Goal: Download file/media

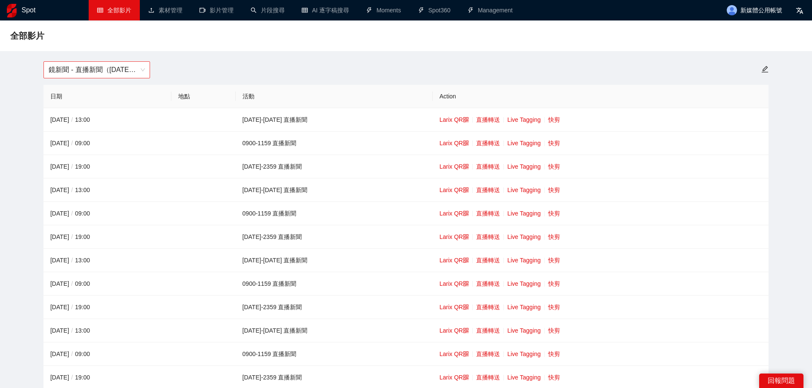
click at [83, 73] on span "鏡新聞 - 直播新聞（[DATE]-[DATE]）" at bounding box center [97, 70] width 96 height 16
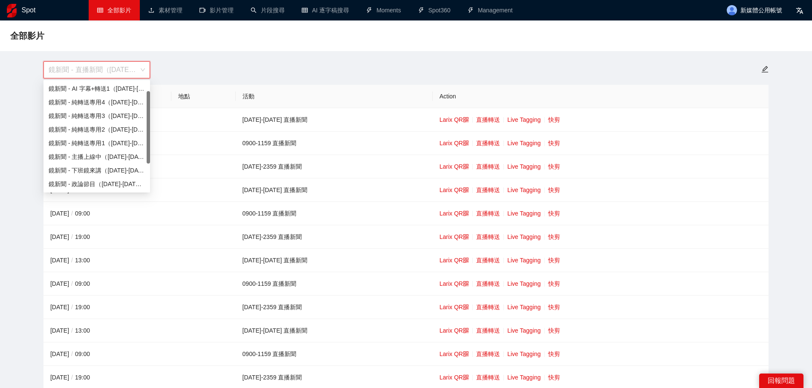
scroll to position [14, 0]
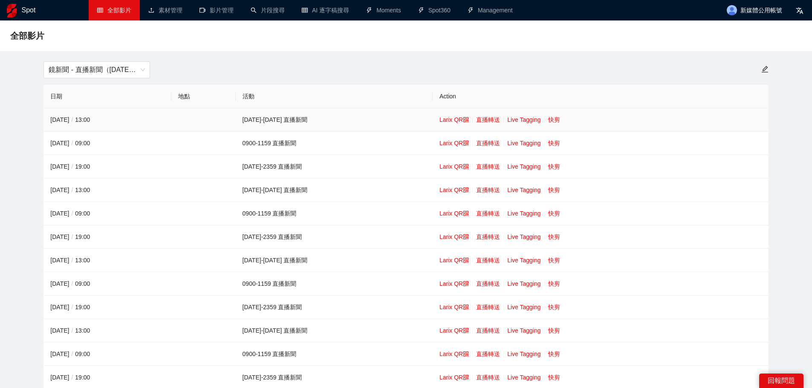
click at [548, 121] on link "快剪" at bounding box center [554, 119] width 12 height 7
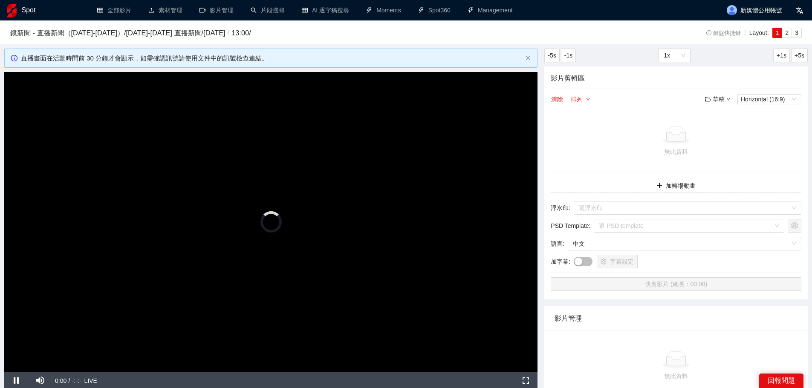
click at [234, 179] on video "Video Player" at bounding box center [270, 222] width 533 height 300
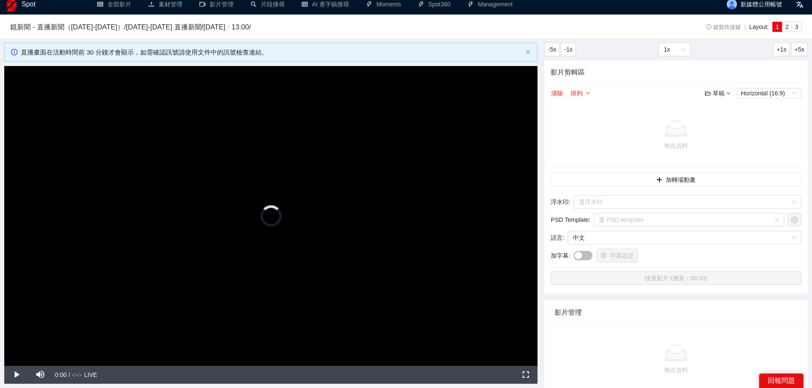
scroll to position [171, 0]
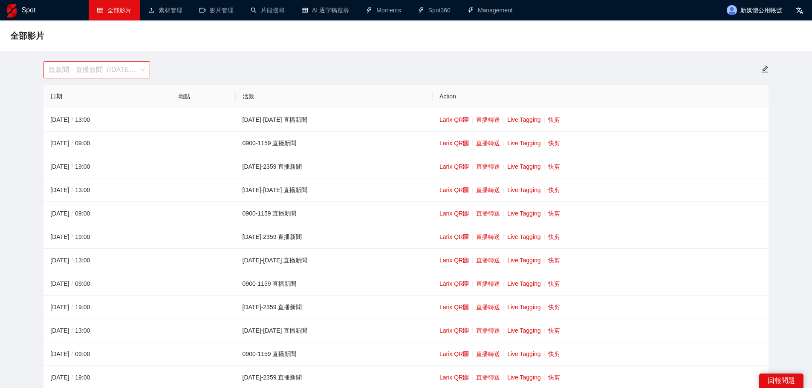
click at [107, 62] on span "鏡新聞 - 直播新聞（[DATE]-[DATE]）" at bounding box center [97, 70] width 96 height 16
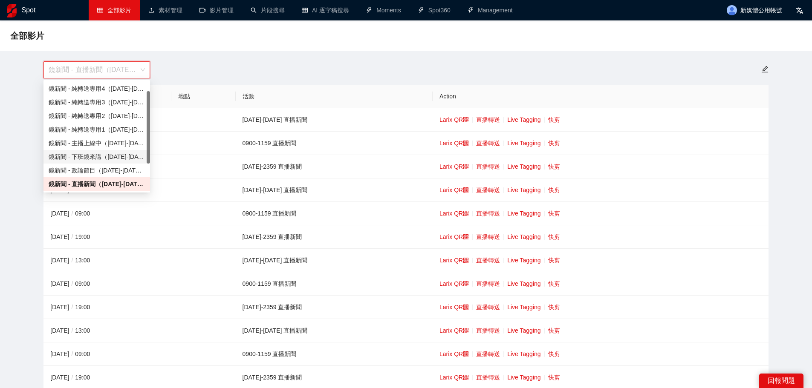
scroll to position [55, 0]
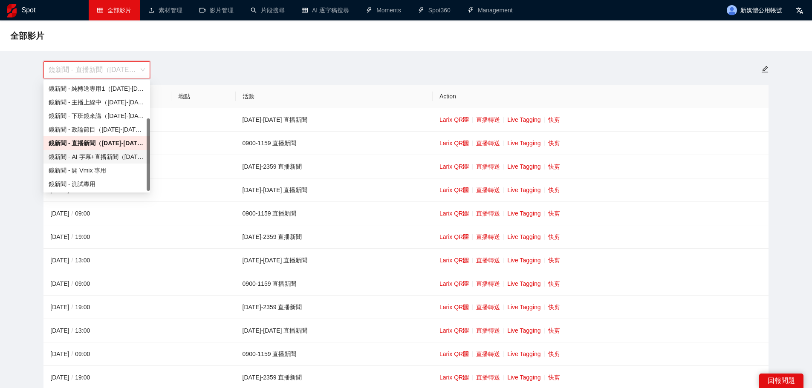
click at [106, 153] on div "鏡新聞 - AI 字幕+直播新聞（[DATE]-[DATE]）" at bounding box center [97, 156] width 96 height 9
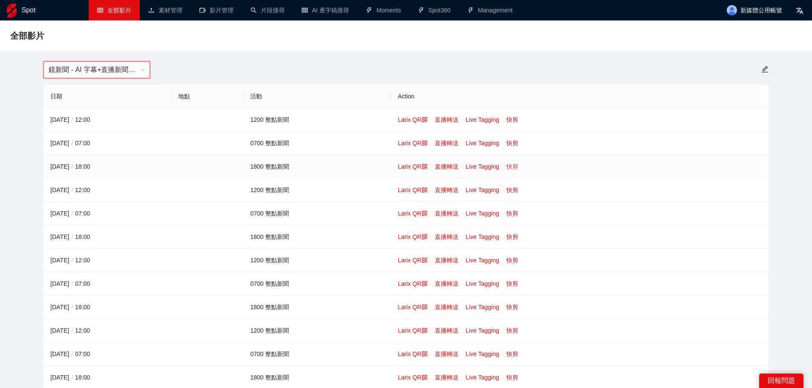
click at [513, 165] on link "快剪" at bounding box center [513, 166] width 12 height 7
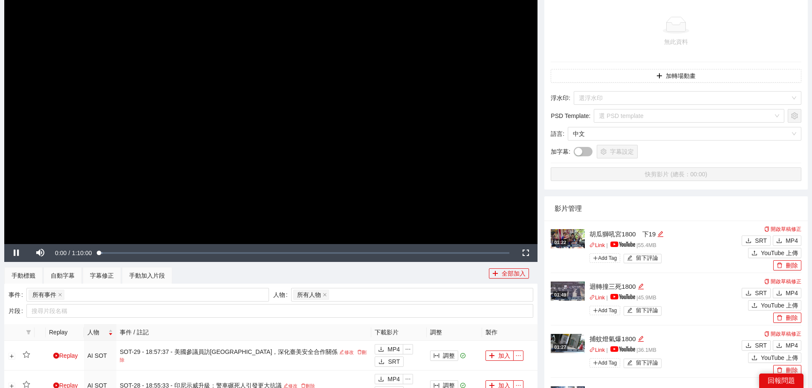
click at [436, 116] on video "Video Player" at bounding box center [270, 94] width 533 height 300
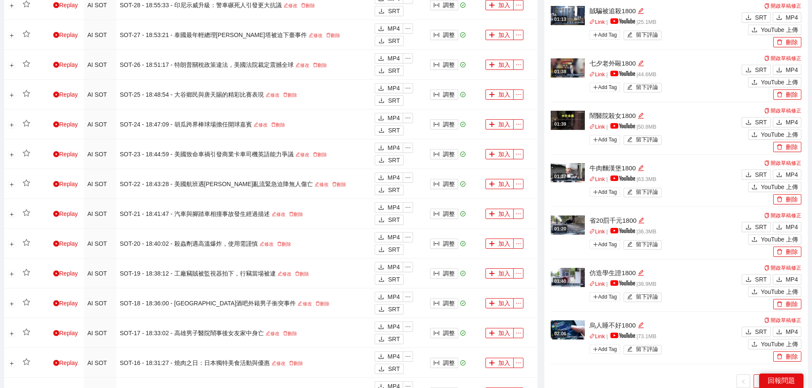
scroll to position [725, 0]
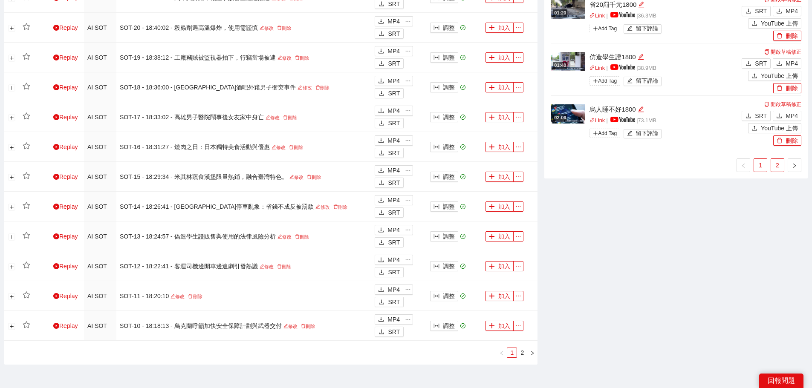
click at [775, 168] on link "2" at bounding box center [777, 165] width 13 height 13
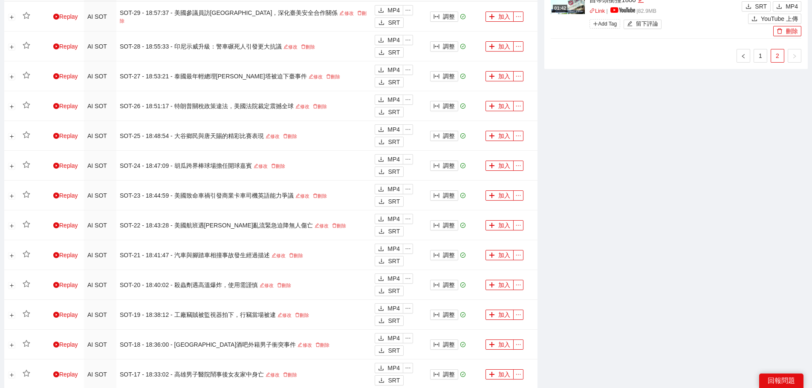
scroll to position [213, 0]
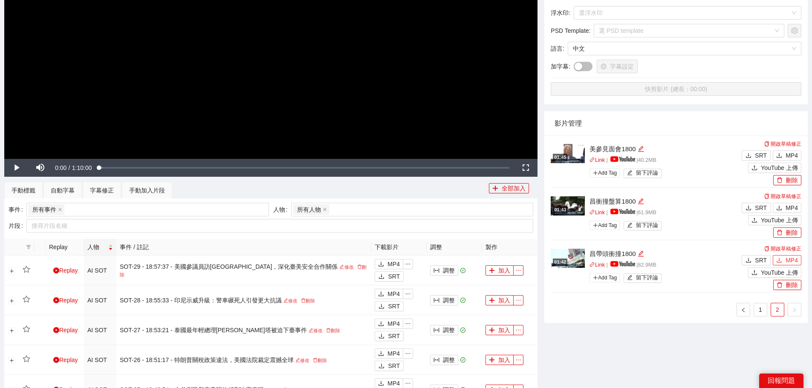
click at [780, 259] on icon "download" at bounding box center [779, 260] width 5 height 5
click at [789, 207] on span "MP4" at bounding box center [792, 207] width 12 height 9
click at [787, 156] on span "MP4" at bounding box center [792, 155] width 12 height 9
click at [684, 308] on ul "1 2" at bounding box center [676, 310] width 251 height 14
click at [764, 312] on link "1" at bounding box center [760, 310] width 13 height 13
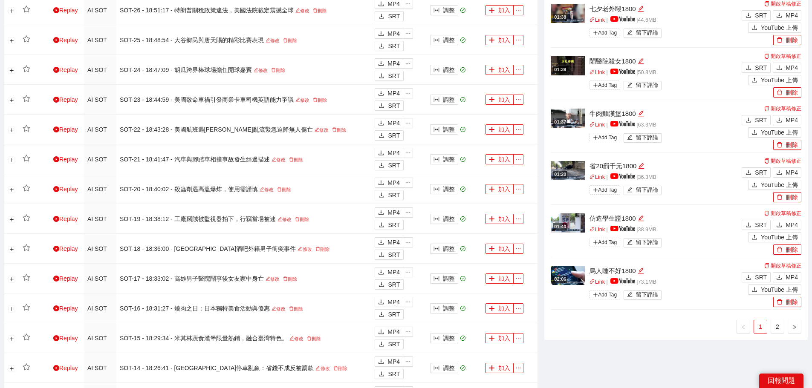
scroll to position [640, 0]
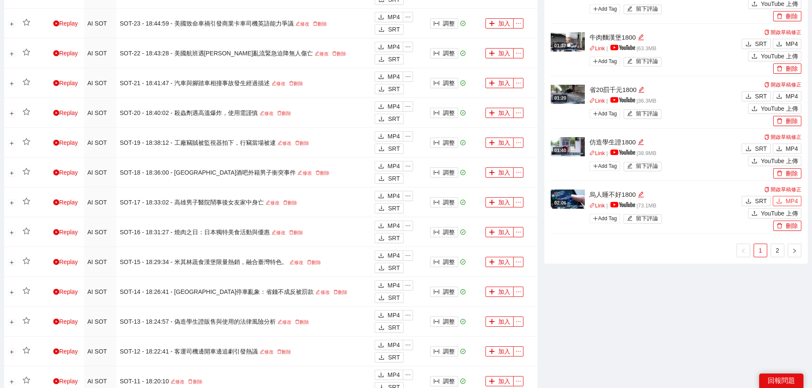
click at [786, 198] on button "MP4" at bounding box center [787, 201] width 29 height 10
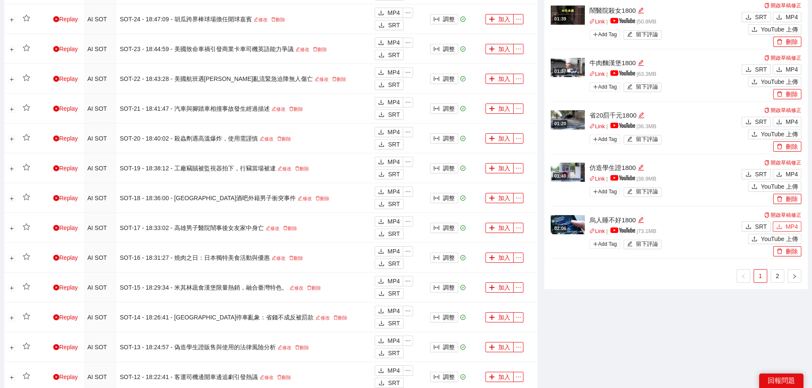
scroll to position [554, 0]
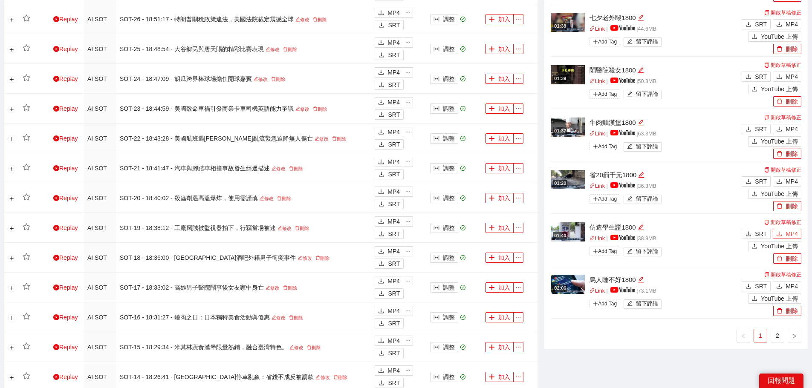
click at [783, 232] on button "MP4" at bounding box center [787, 234] width 29 height 10
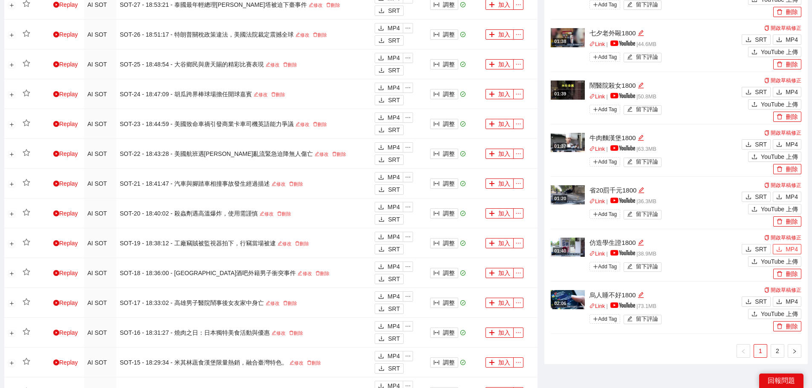
scroll to position [512, 0]
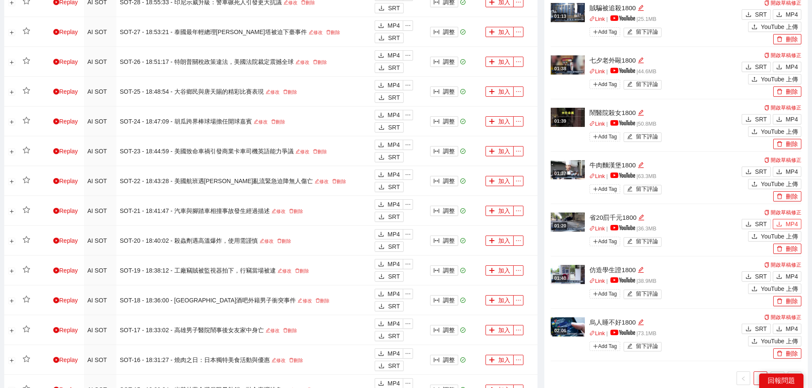
click at [784, 222] on button "MP4" at bounding box center [787, 224] width 29 height 10
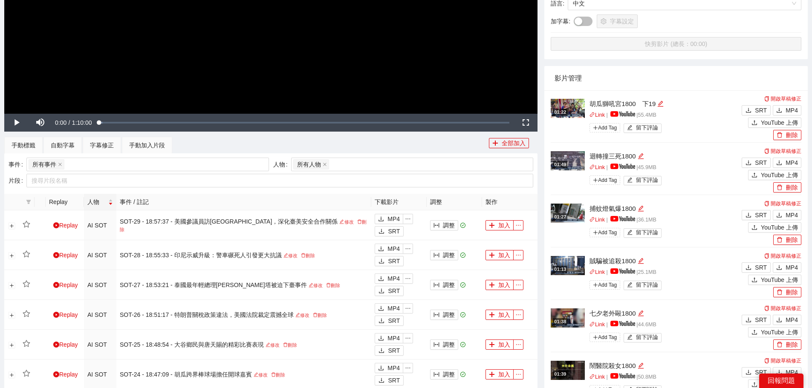
scroll to position [256, 0]
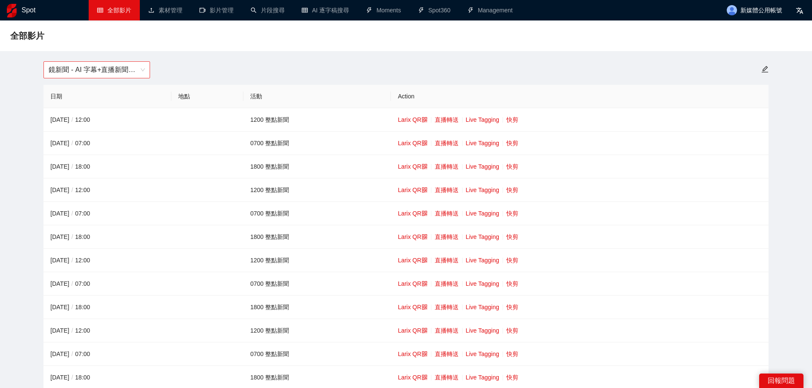
click at [122, 75] on span "鏡新聞 - AI 字幕+直播新聞（[DATE]-[DATE]）" at bounding box center [97, 70] width 96 height 16
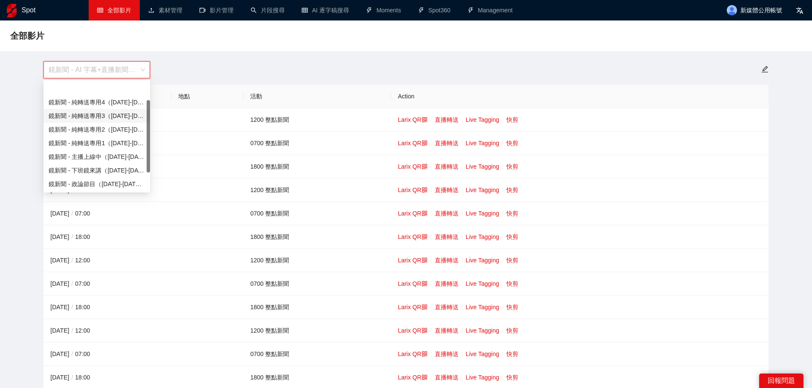
scroll to position [27, 0]
click at [100, 171] on div "鏡新聞 - 直播新聞（[DATE]-[DATE]）" at bounding box center [97, 170] width 96 height 9
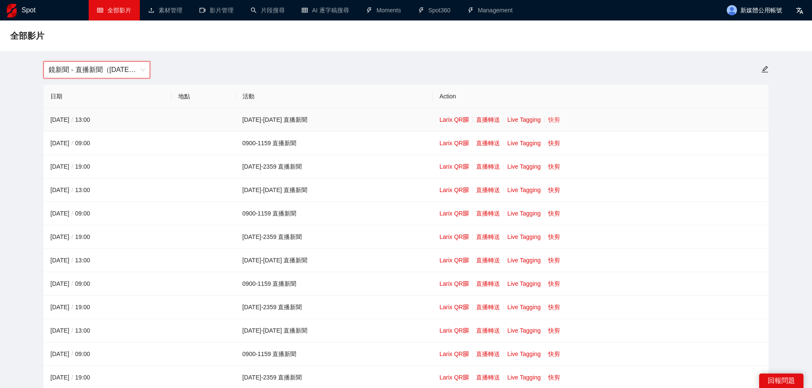
click at [548, 122] on link "快剪" at bounding box center [554, 119] width 12 height 7
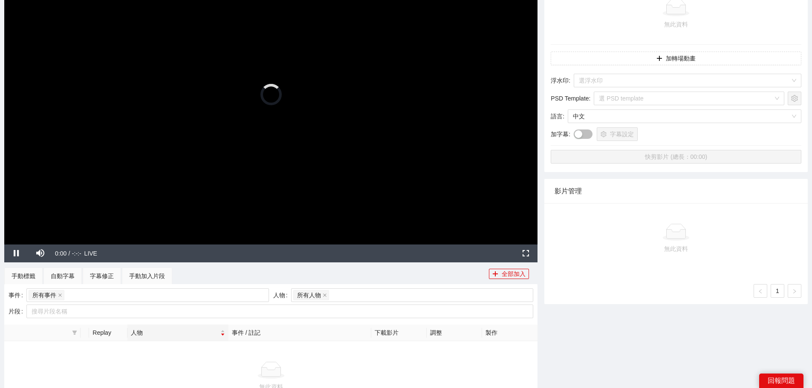
scroll to position [128, 0]
